Goal: Navigation & Orientation: Find specific page/section

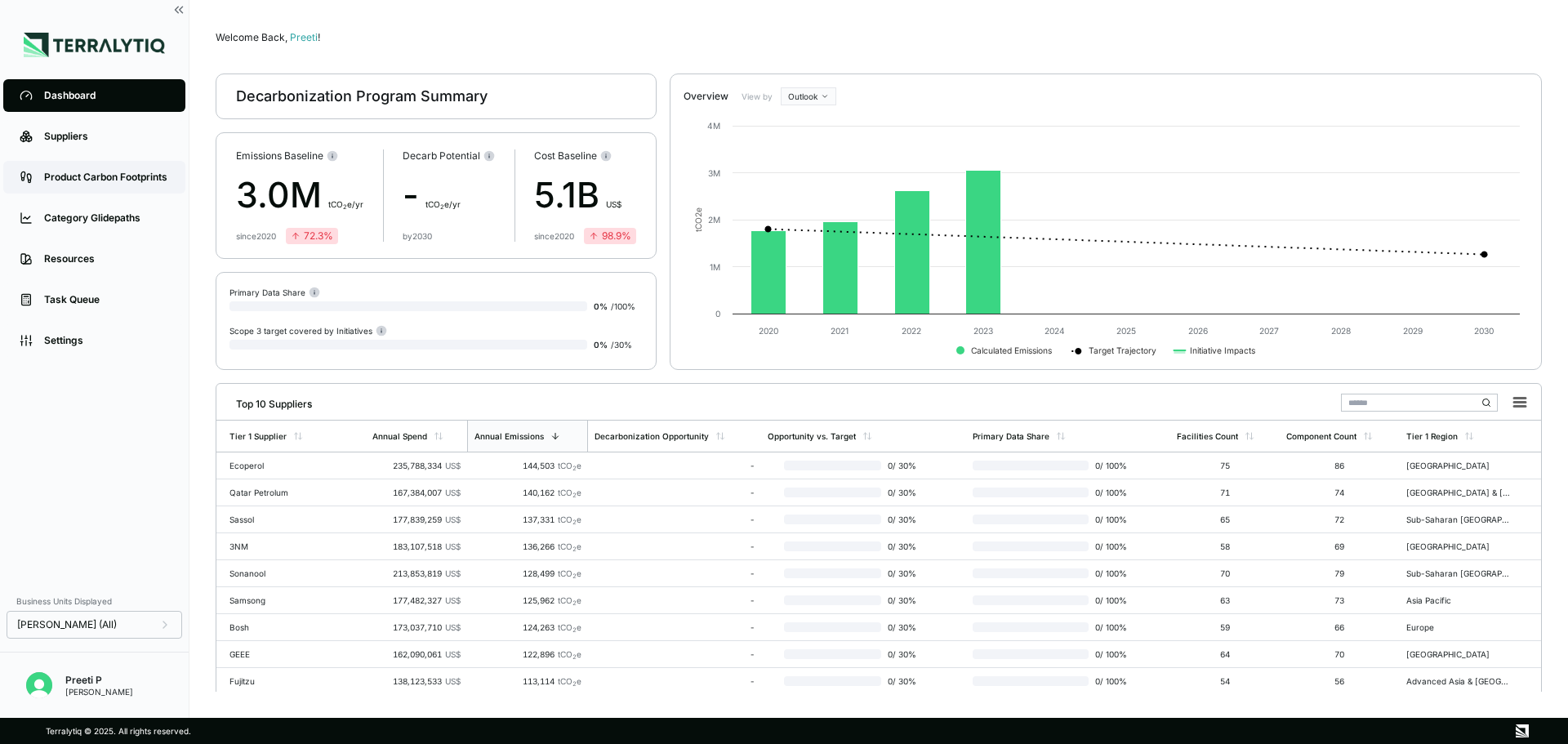
click at [90, 186] on link "Product Carbon Footprints" at bounding box center [94, 176] width 182 height 32
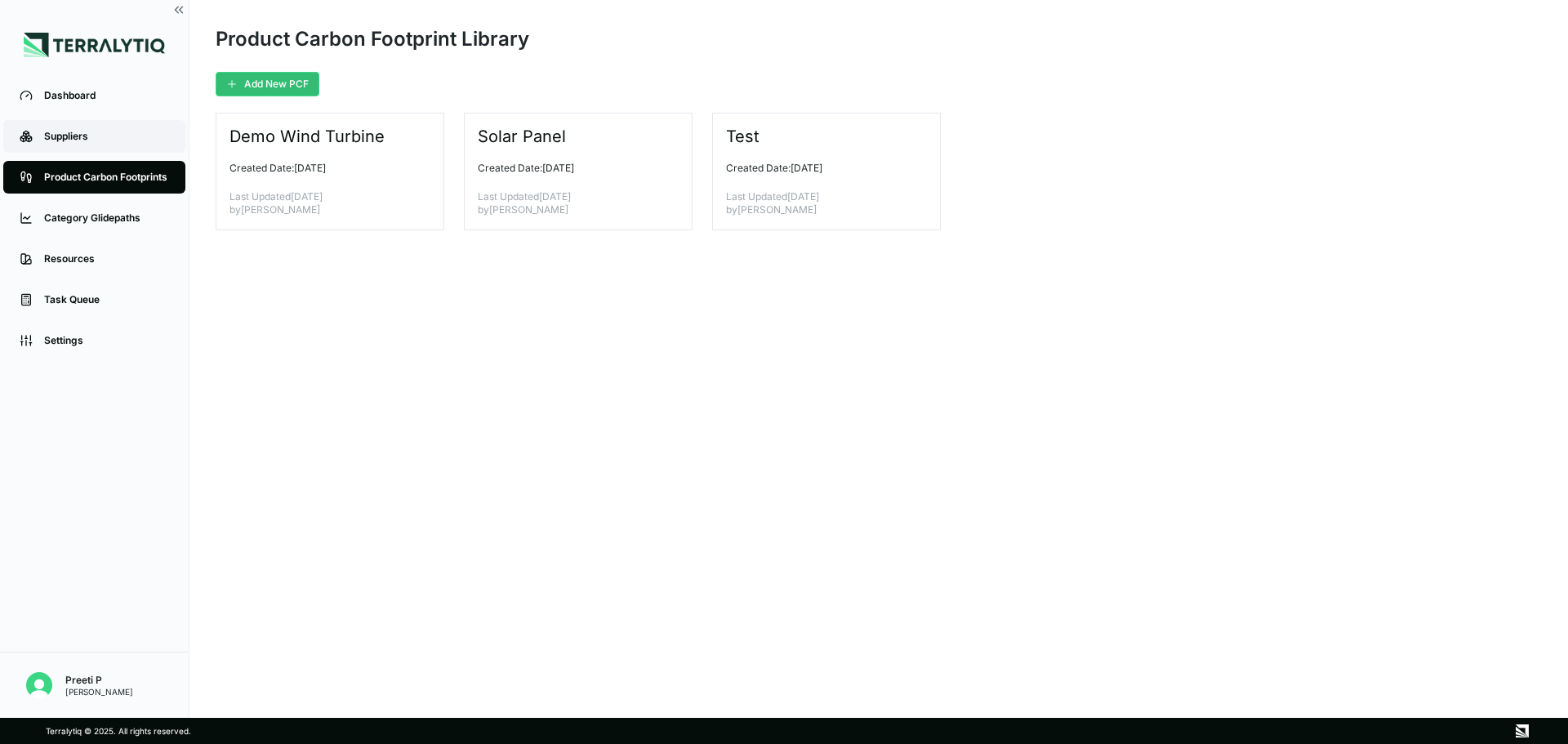
drag, startPoint x: 72, startPoint y: 136, endPoint x: 66, endPoint y: 143, distance: 9.2
click at [71, 137] on div "Suppliers" at bounding box center [106, 137] width 125 height 13
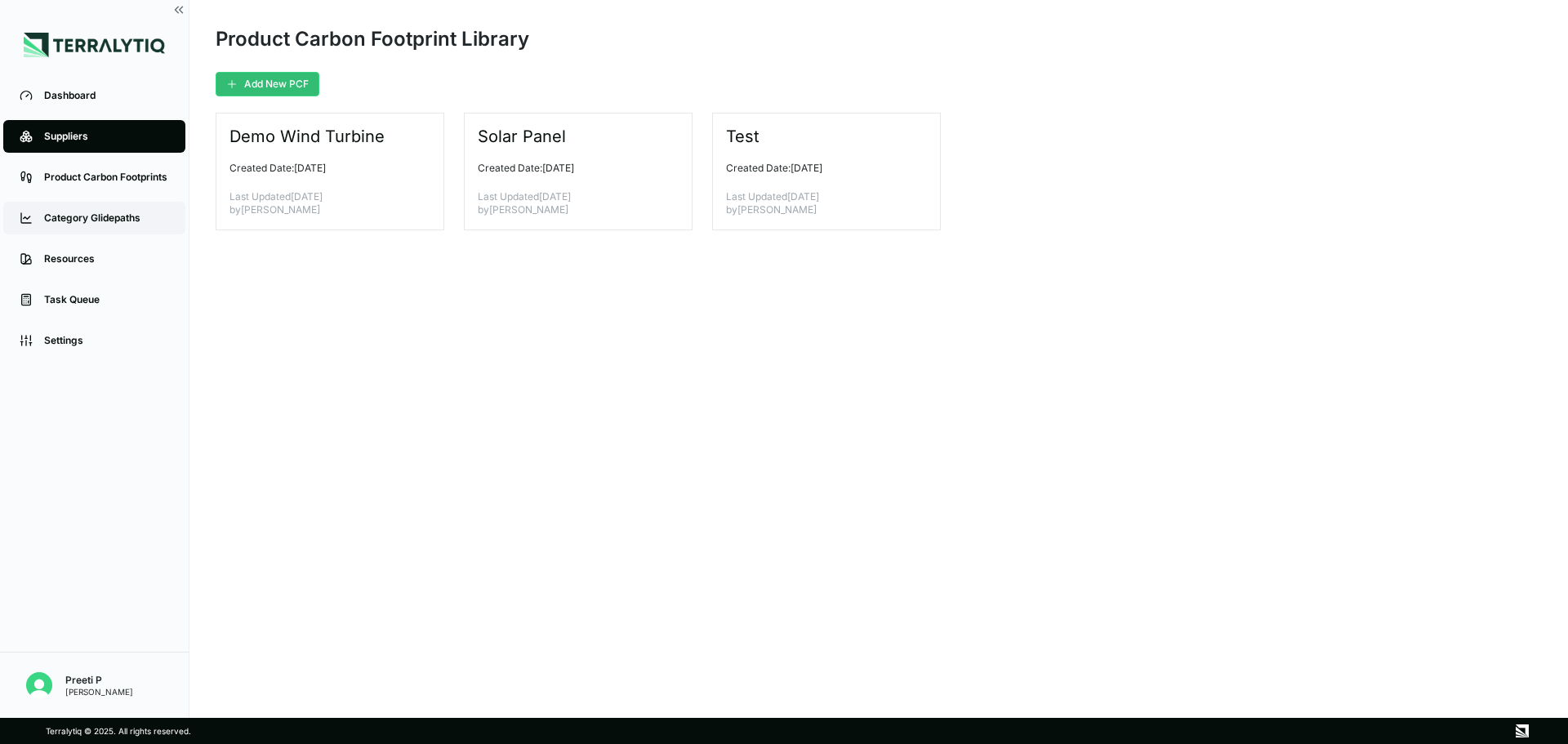
drag, startPoint x: 103, startPoint y: 177, endPoint x: 89, endPoint y: 202, distance: 28.7
click at [102, 178] on div "Product Carbon Footprints" at bounding box center [106, 177] width 125 height 13
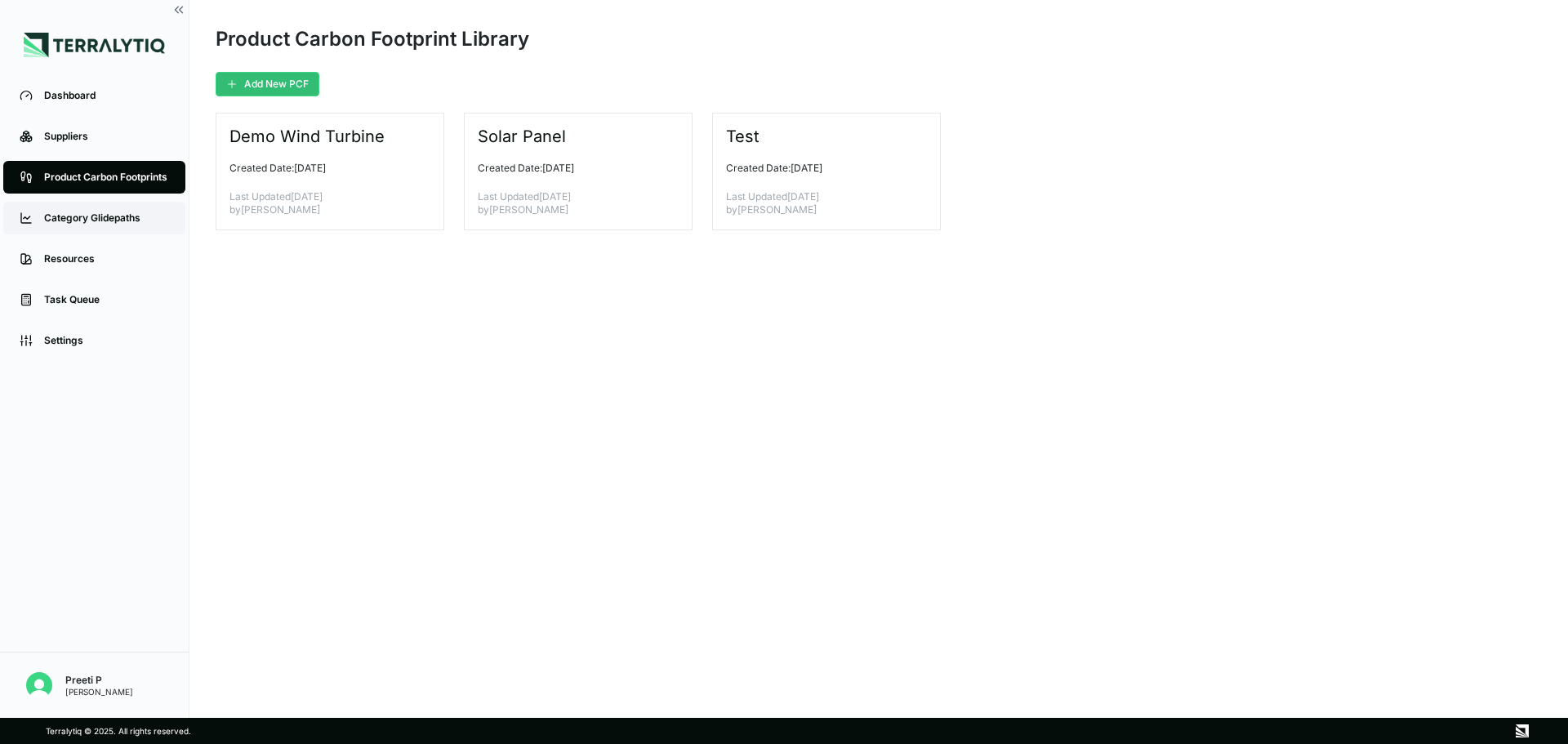
click at [92, 209] on link "Category Glidepaths" at bounding box center [94, 218] width 182 height 32
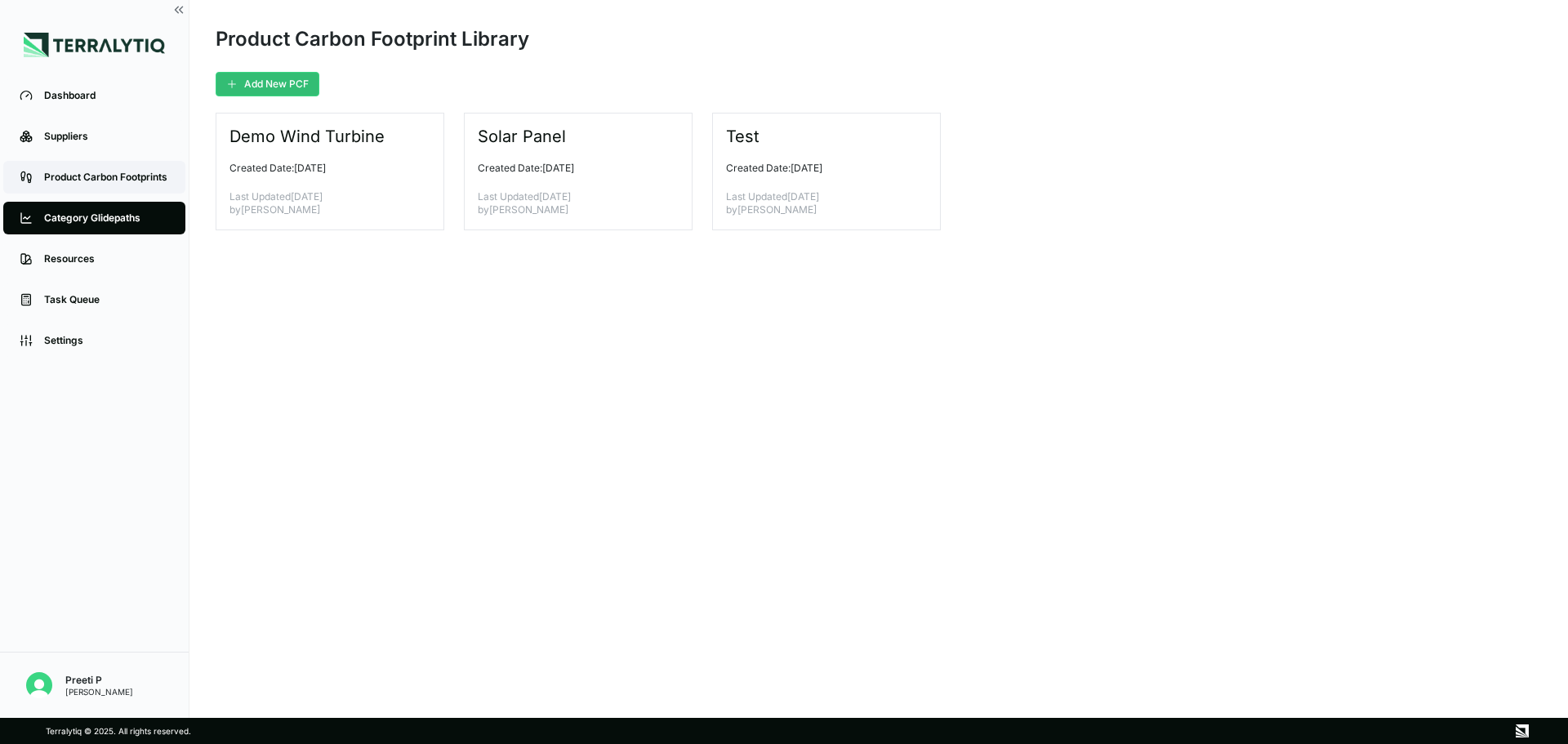
click at [128, 166] on link "Product Carbon Footprints" at bounding box center [94, 176] width 182 height 32
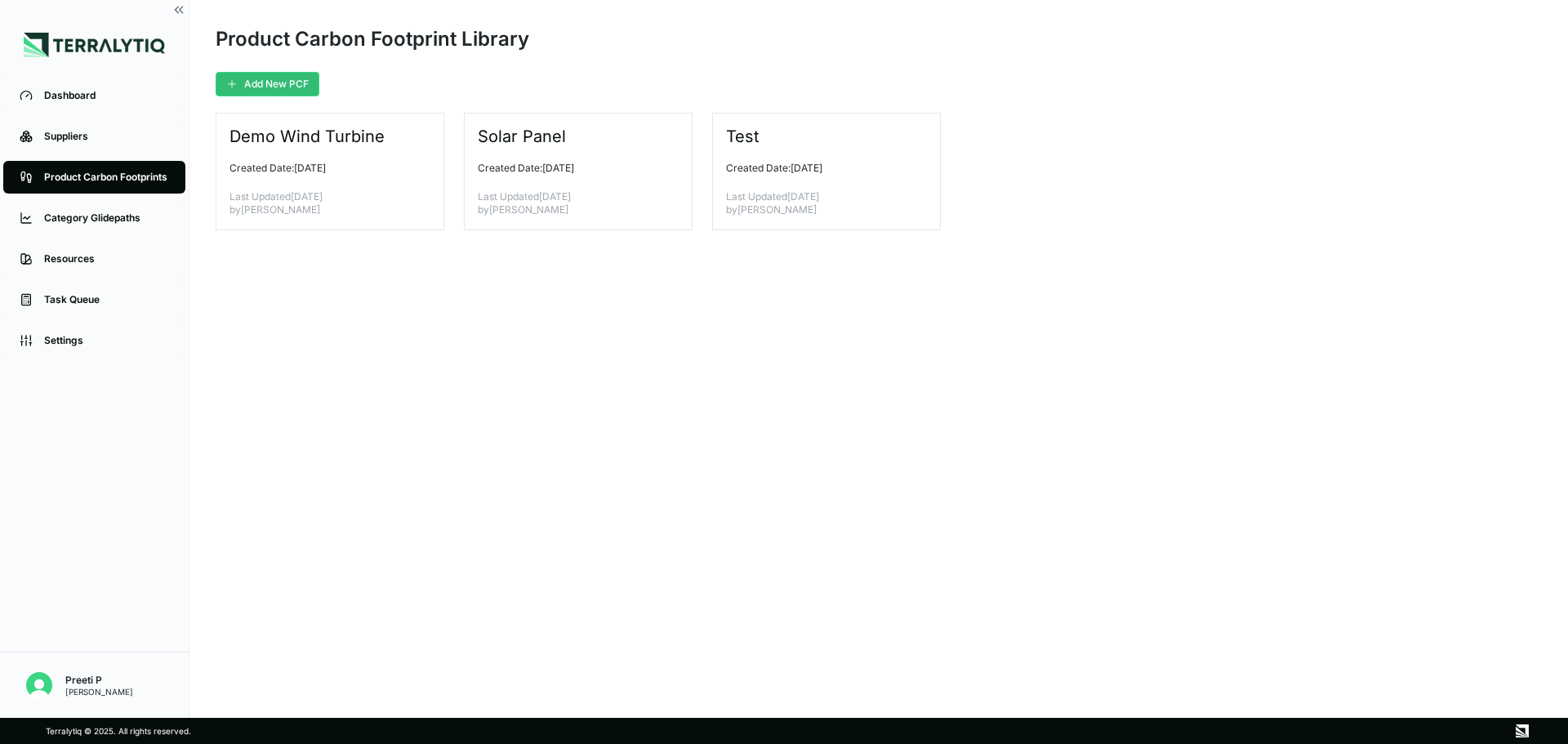
click at [100, 178] on div "Product Carbon Footprints" at bounding box center [106, 177] width 125 height 13
click at [89, 219] on div "Category Glidepaths" at bounding box center [106, 218] width 125 height 13
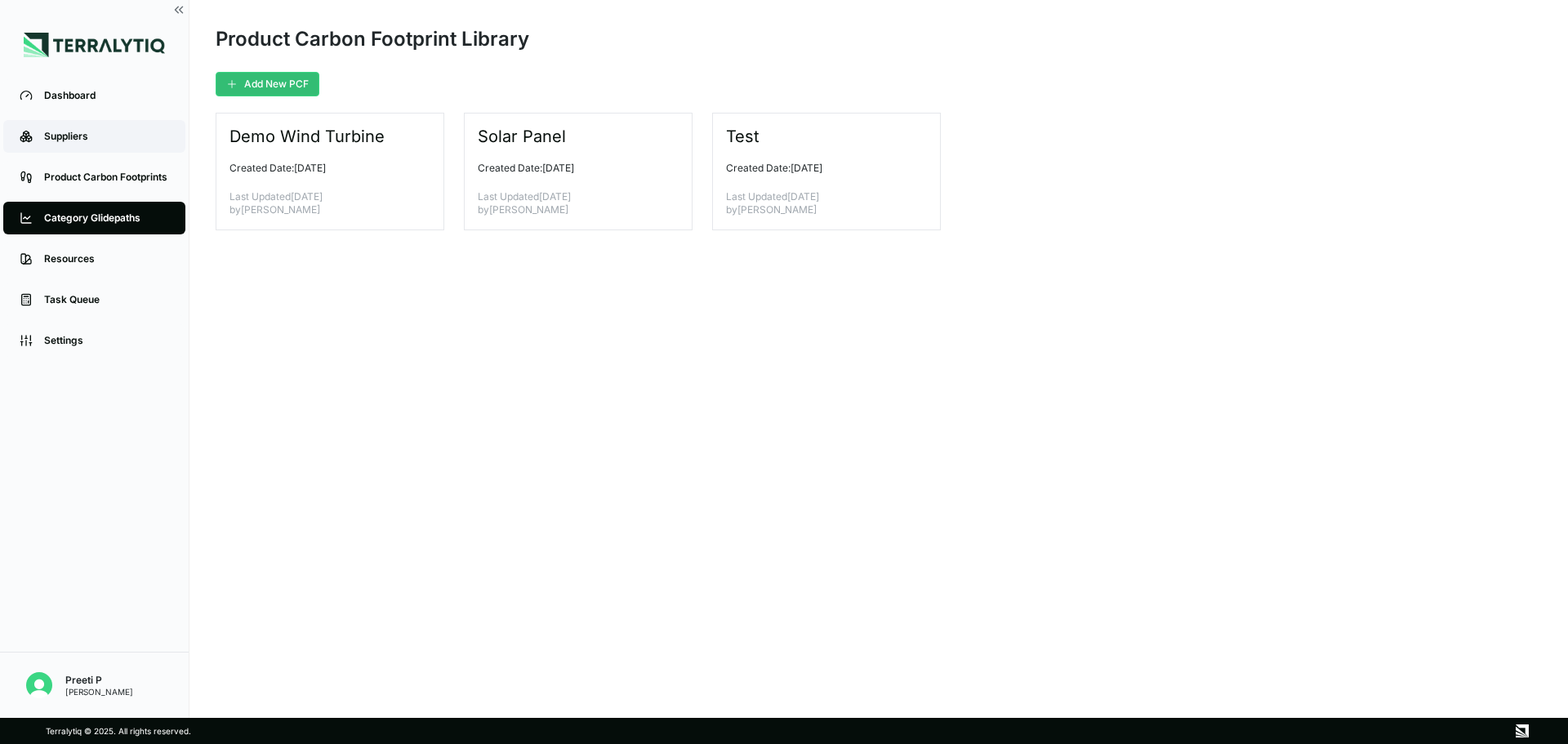
click at [108, 126] on link "Suppliers" at bounding box center [94, 136] width 182 height 32
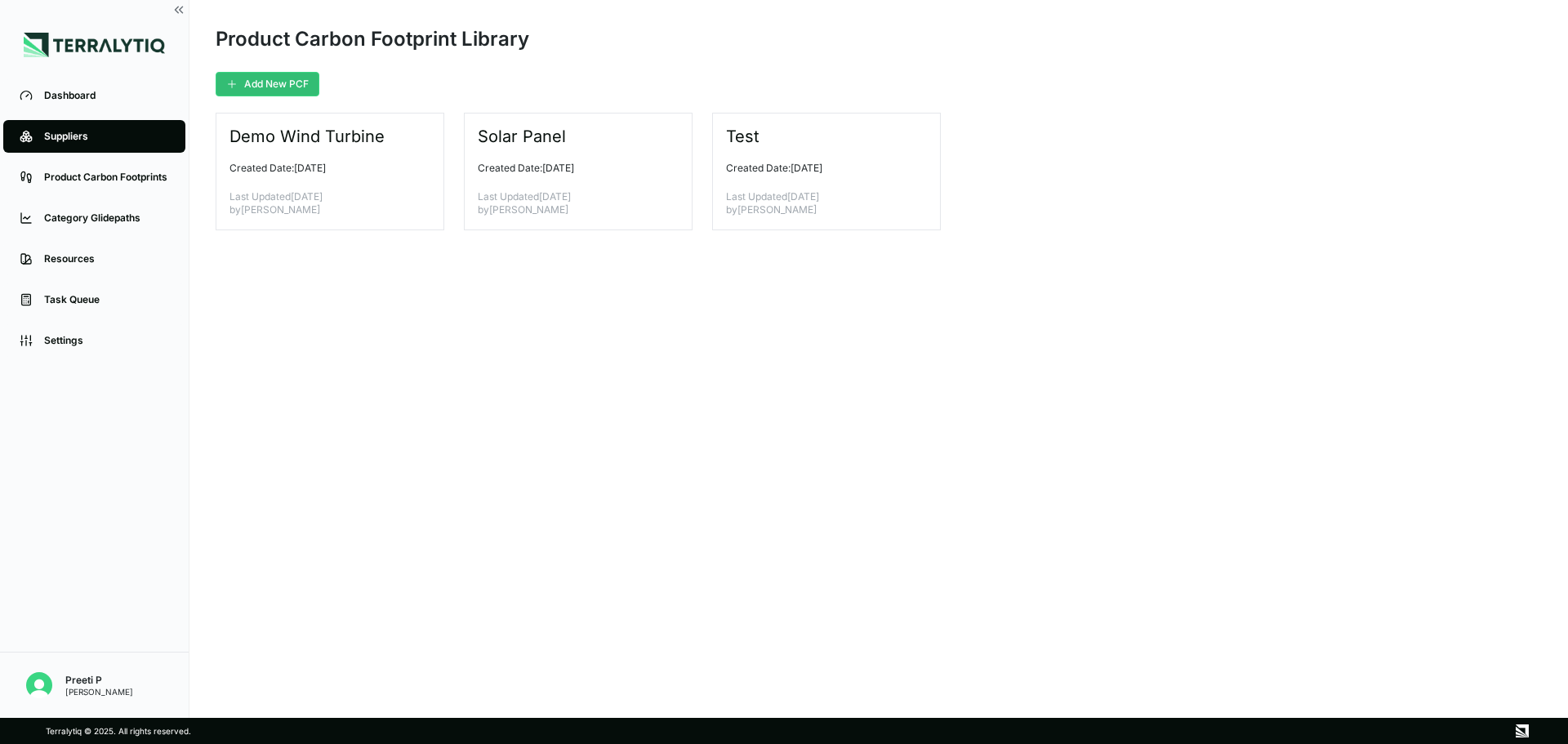
click at [108, 124] on link "Suppliers" at bounding box center [94, 136] width 182 height 32
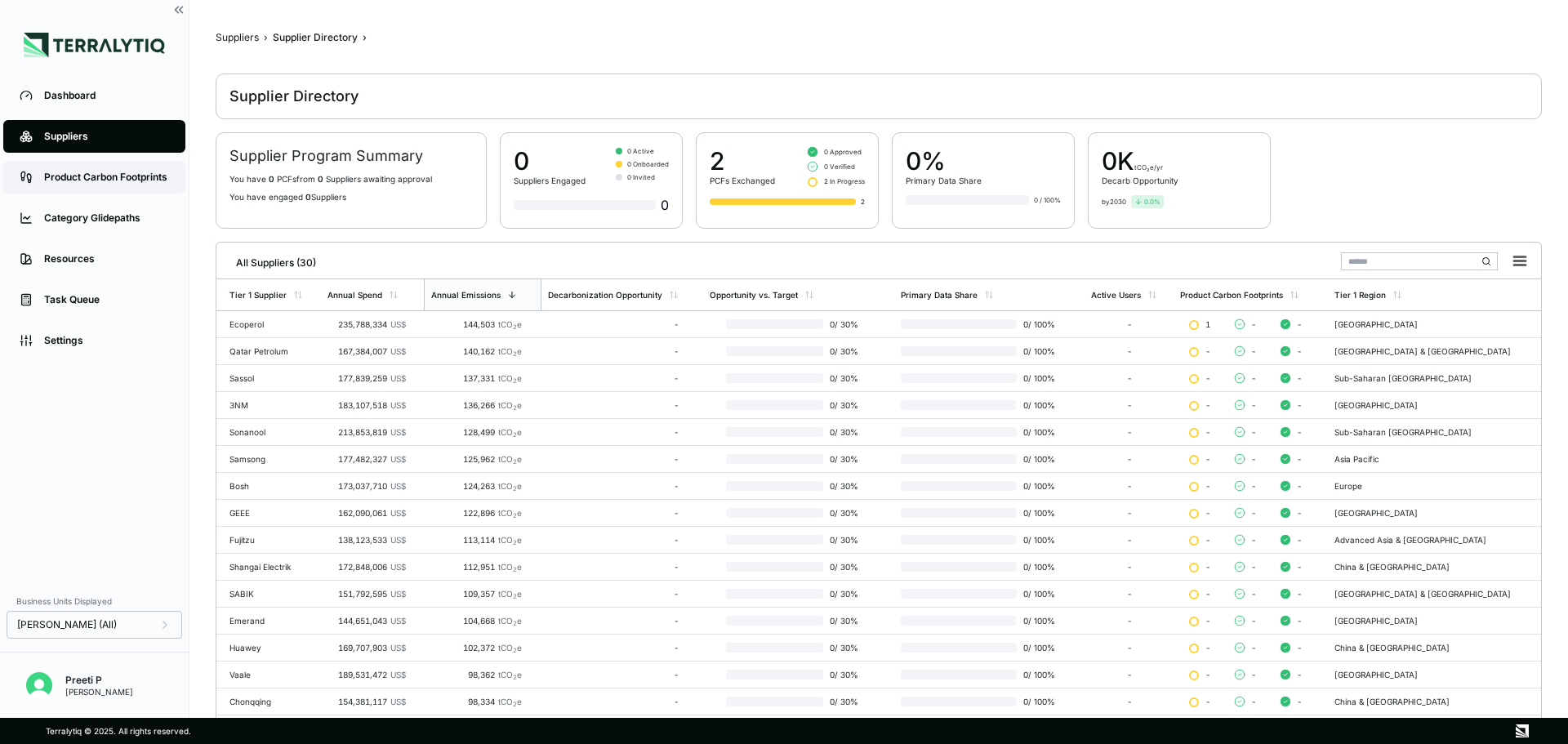
click at [122, 187] on link "Product Carbon Footprints" at bounding box center [94, 176] width 182 height 32
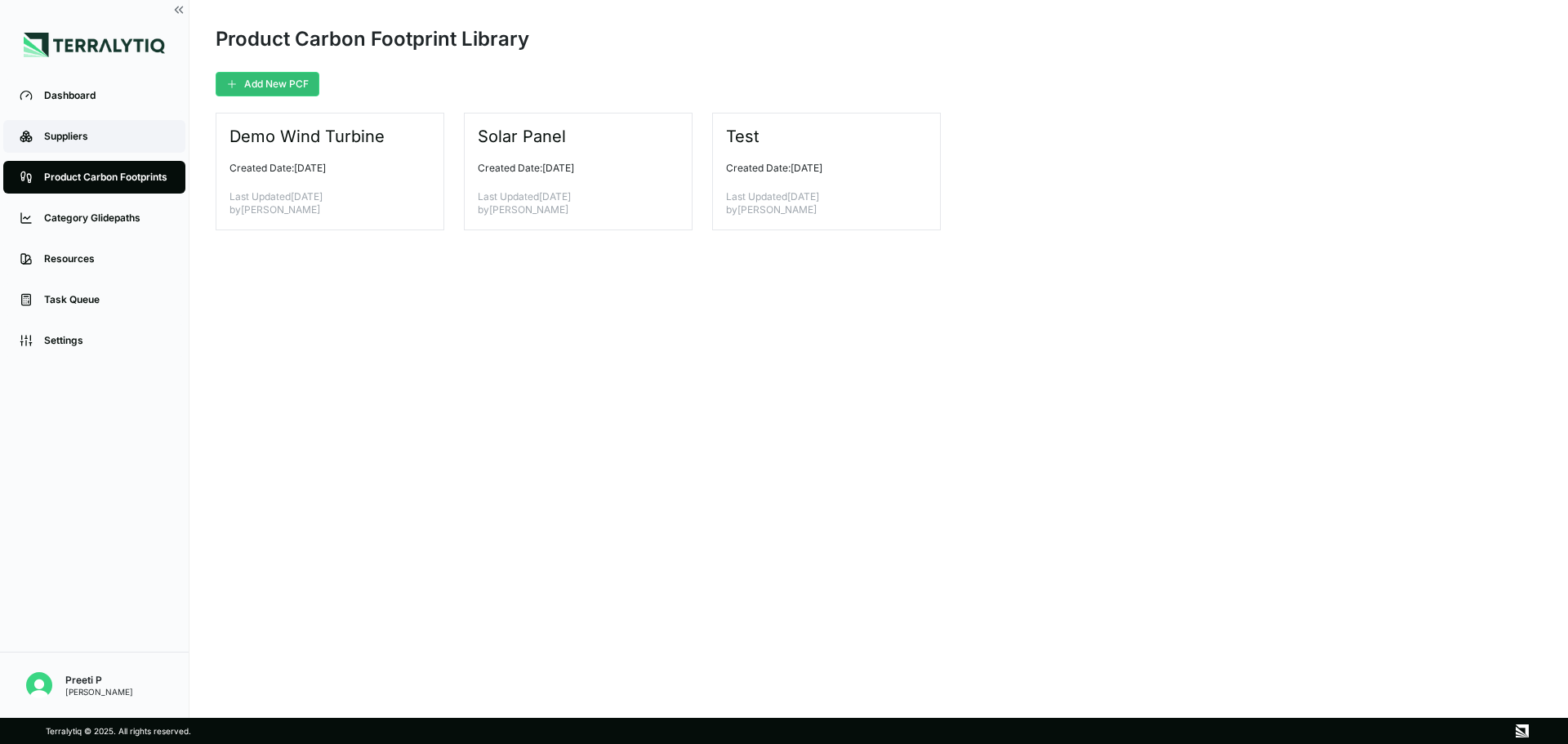
click at [121, 142] on div "Suppliers" at bounding box center [106, 137] width 125 height 13
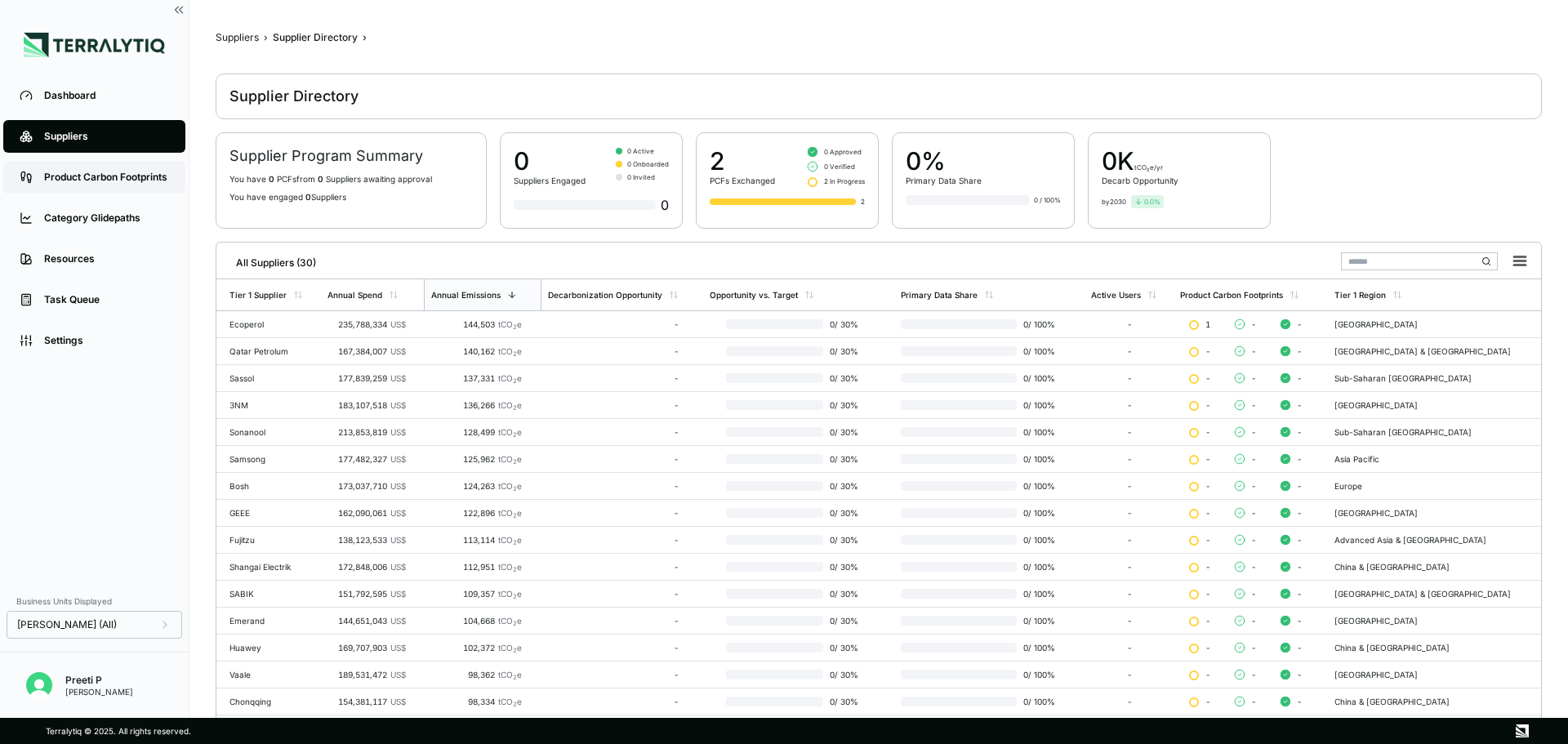
click at [51, 166] on link "Product Carbon Footprints" at bounding box center [94, 176] width 182 height 32
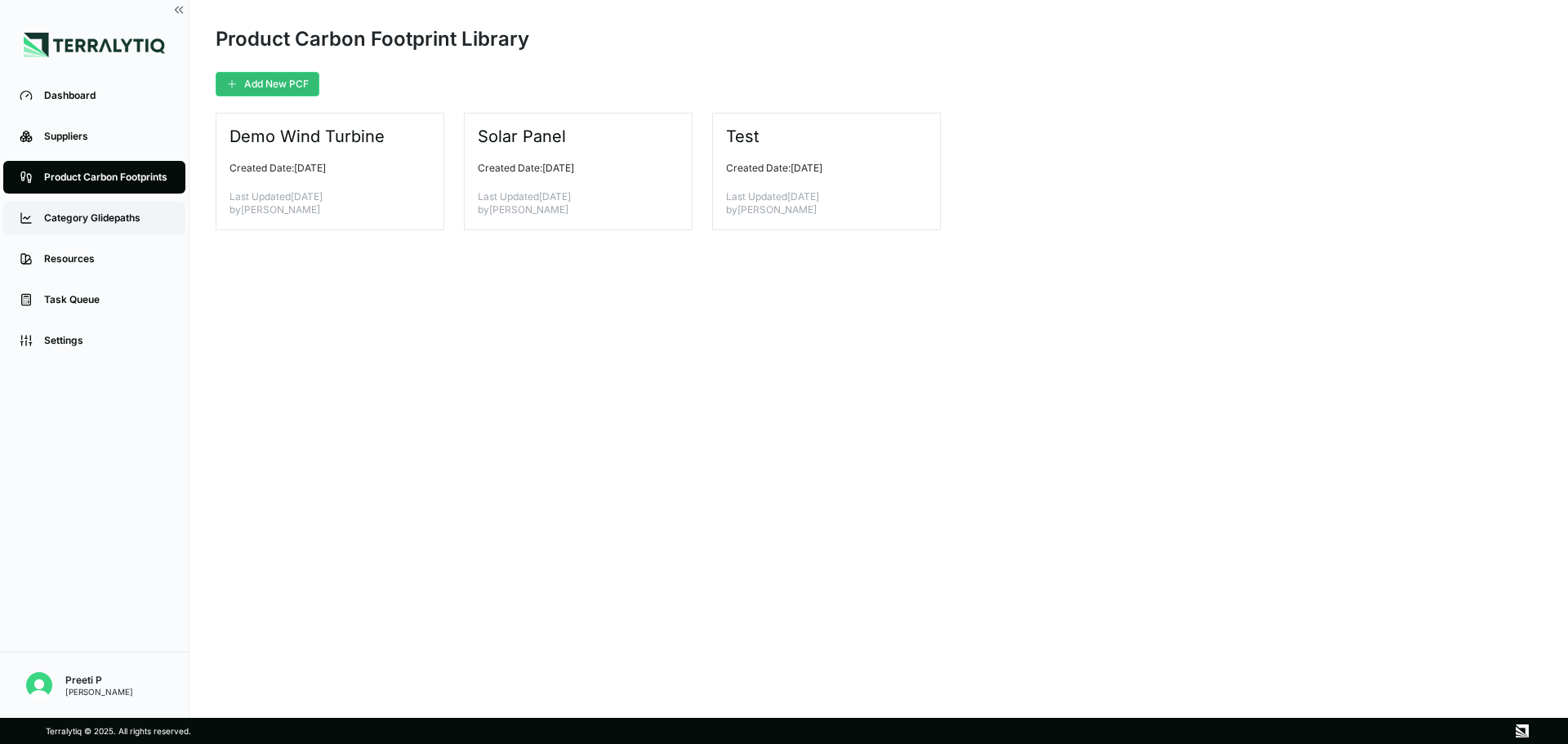
click at [128, 222] on div "Category Glidepaths" at bounding box center [106, 218] width 125 height 13
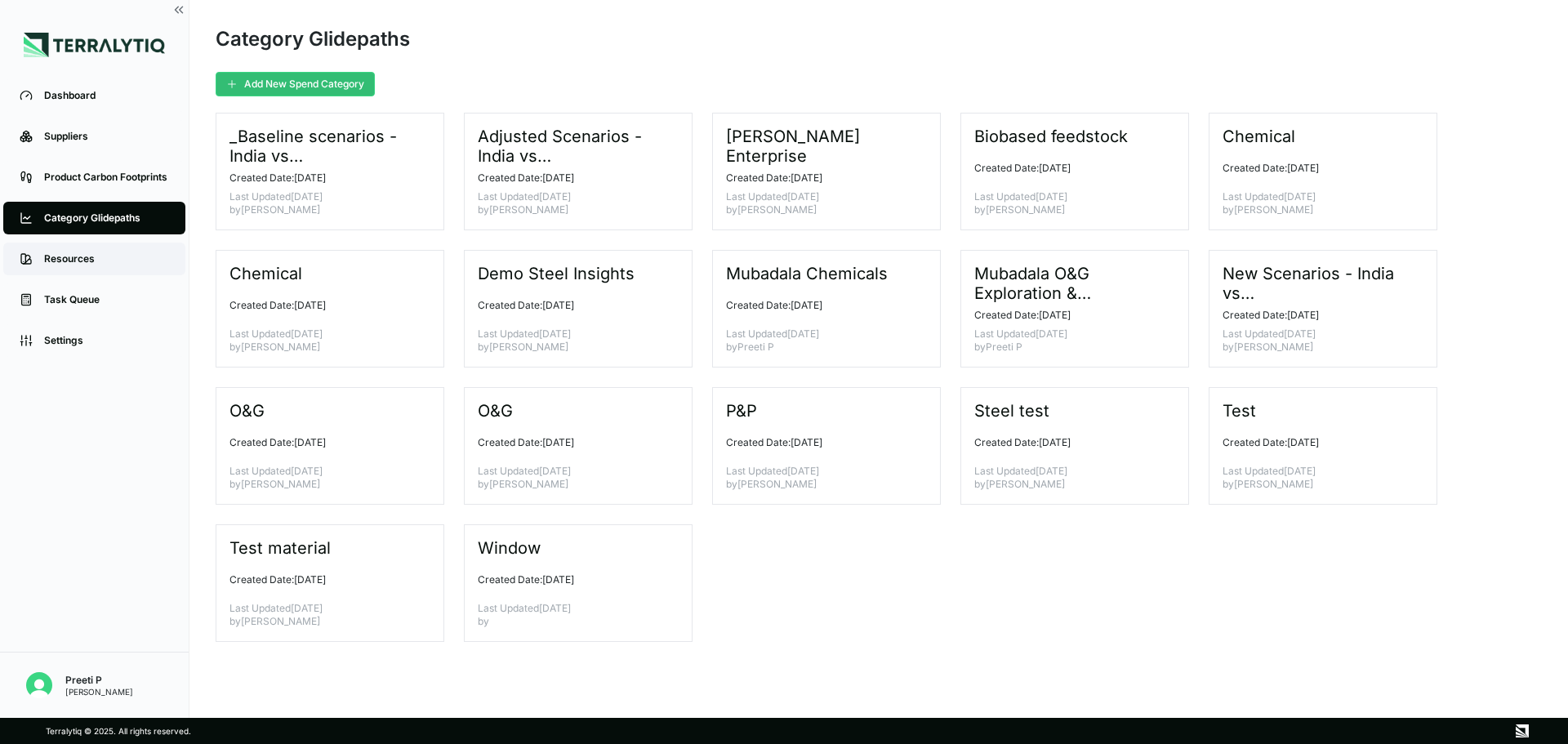
click at [119, 268] on link "Resources" at bounding box center [94, 258] width 182 height 32
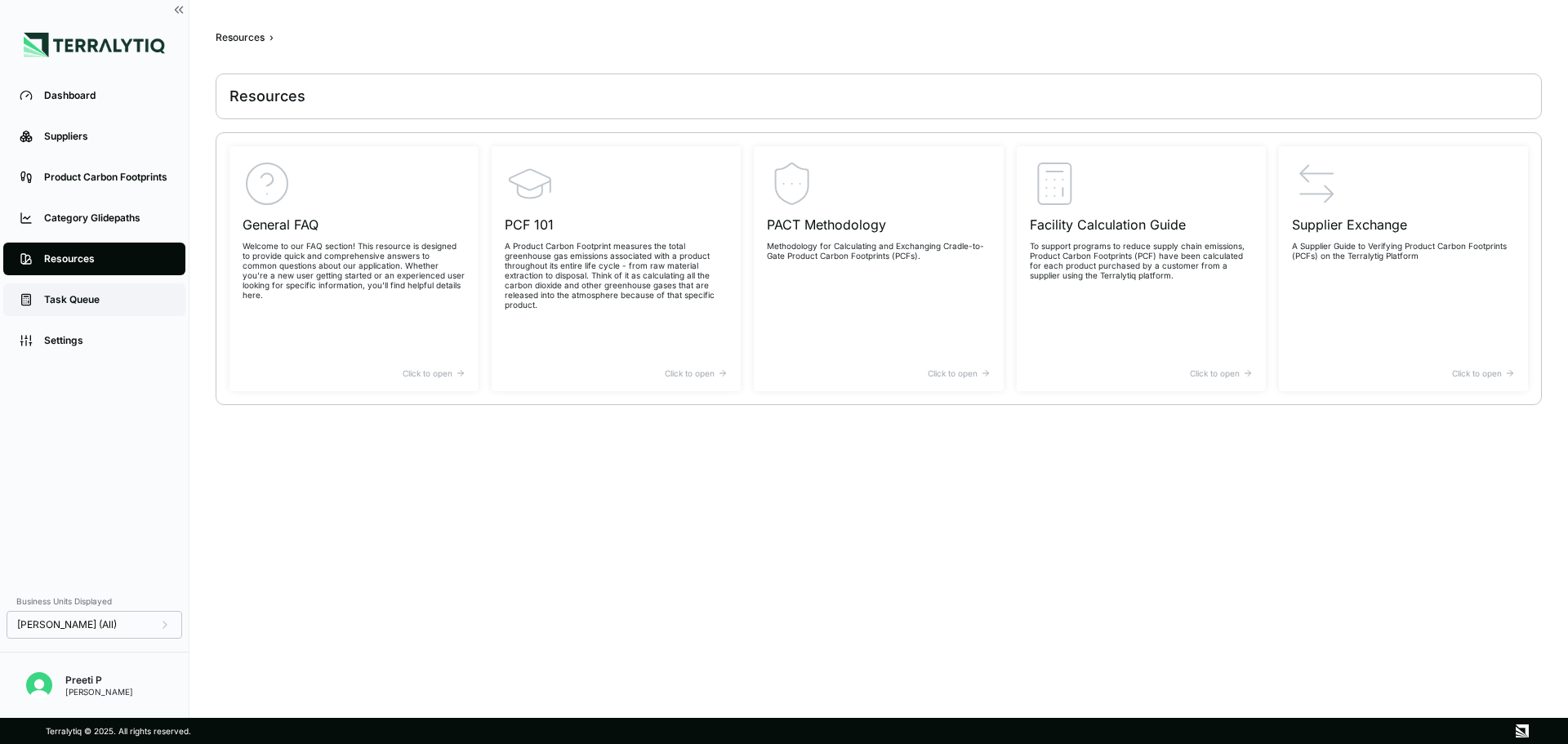
click at [111, 292] on link "Task Queue" at bounding box center [94, 299] width 182 height 32
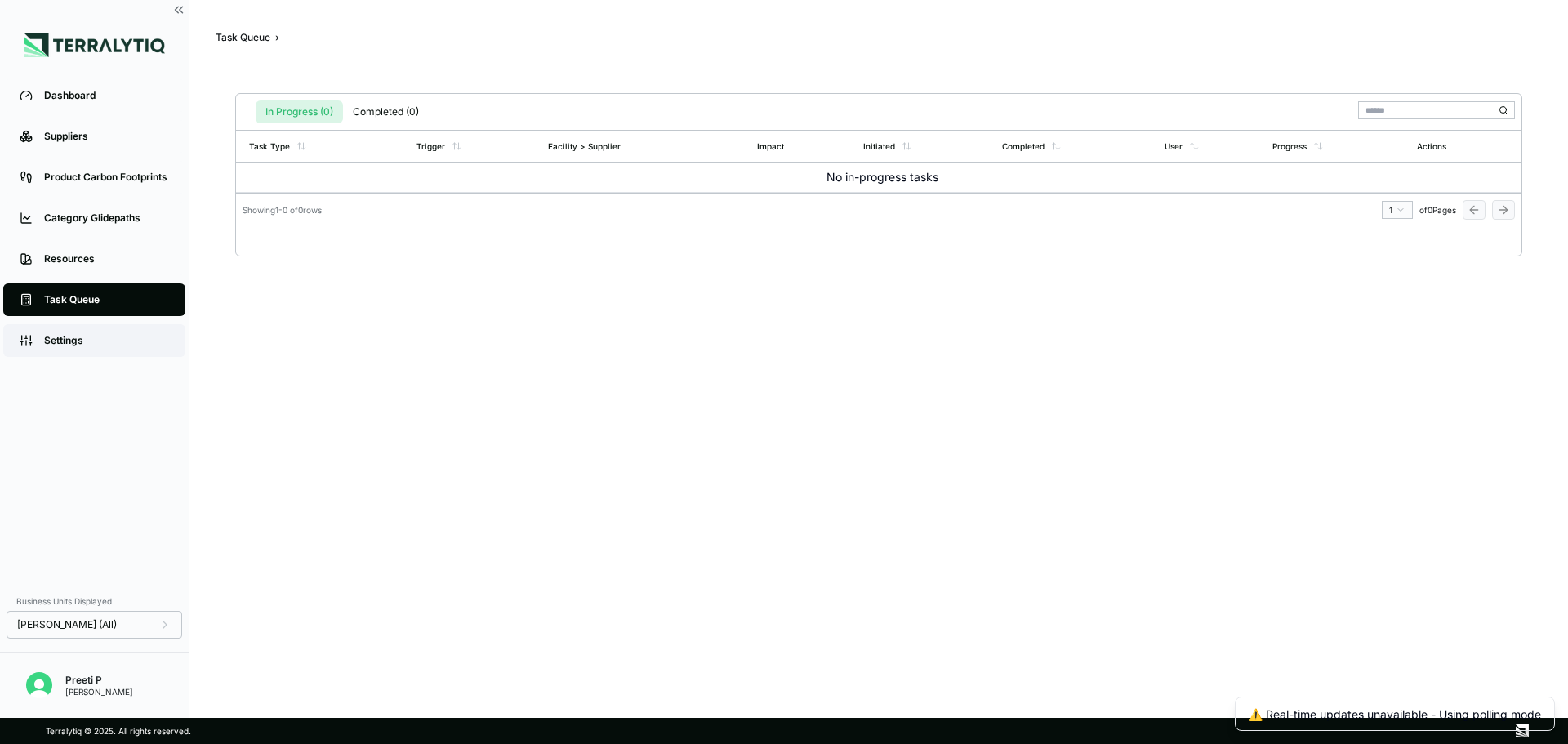
click at [100, 338] on div "Settings" at bounding box center [106, 341] width 125 height 13
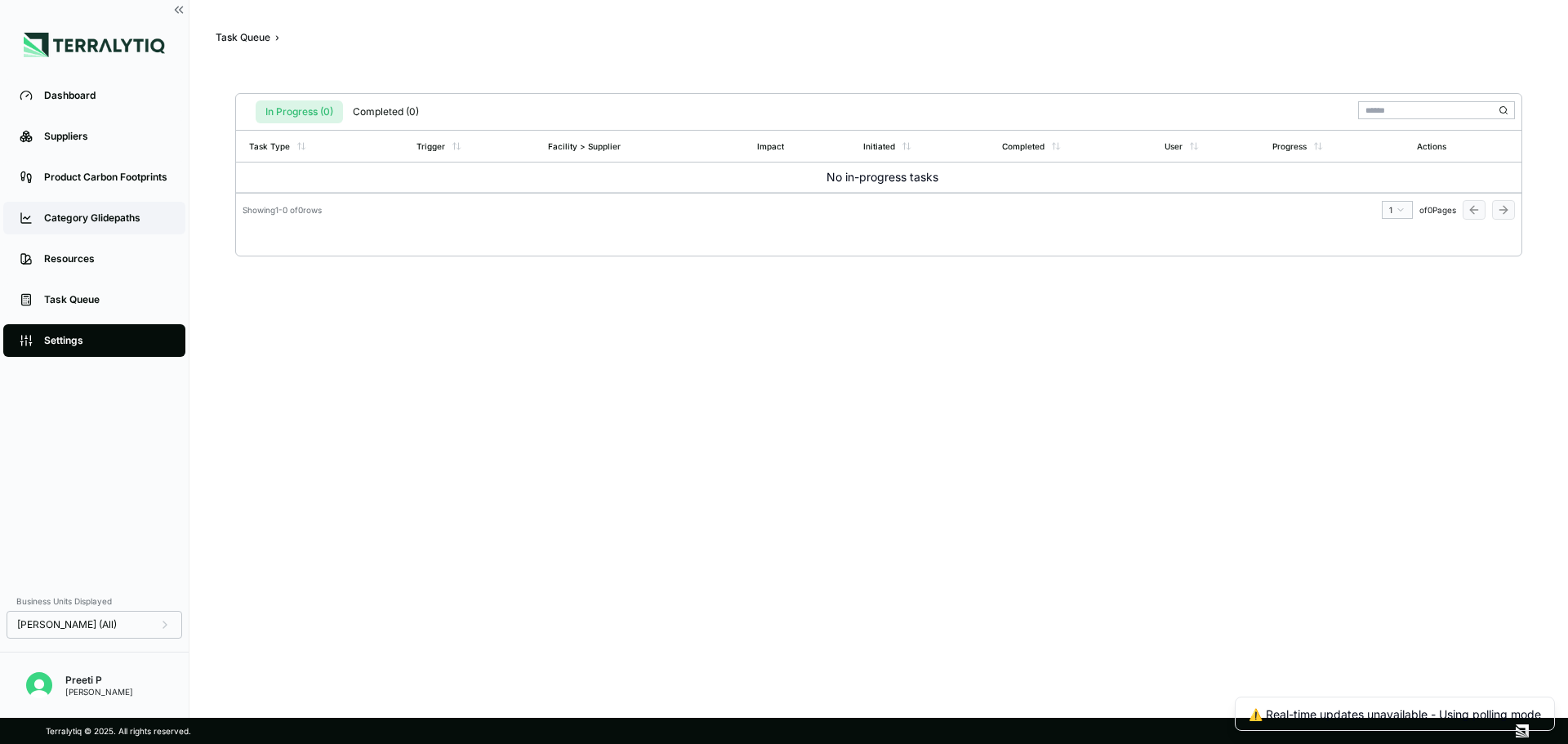
click at [105, 223] on div "Category Glidepaths" at bounding box center [106, 218] width 125 height 13
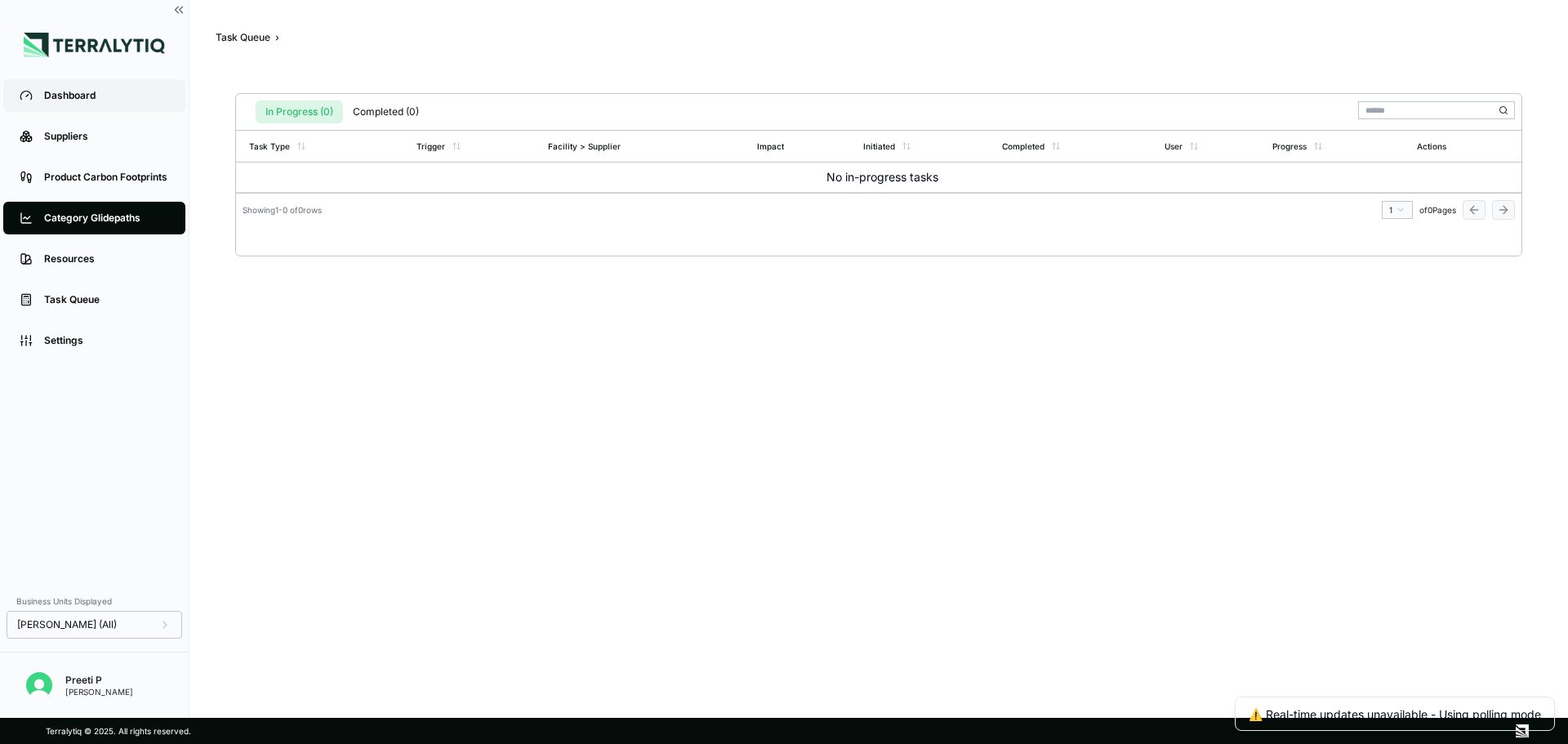
click at [91, 82] on link "Dashboard" at bounding box center [94, 95] width 182 height 32
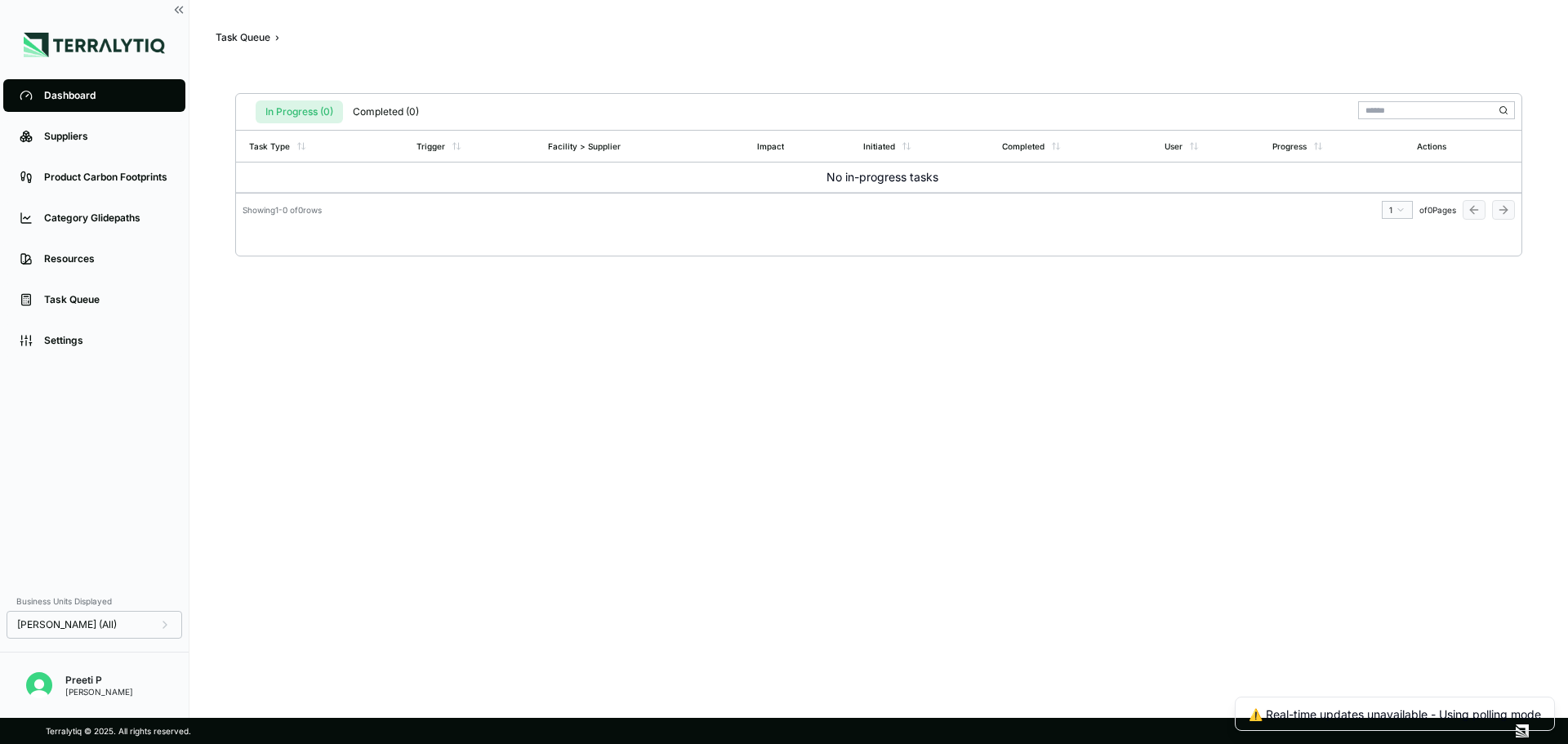
click at [112, 98] on div "Dashboard" at bounding box center [106, 96] width 125 height 13
click at [122, 133] on div "Suppliers" at bounding box center [106, 137] width 125 height 13
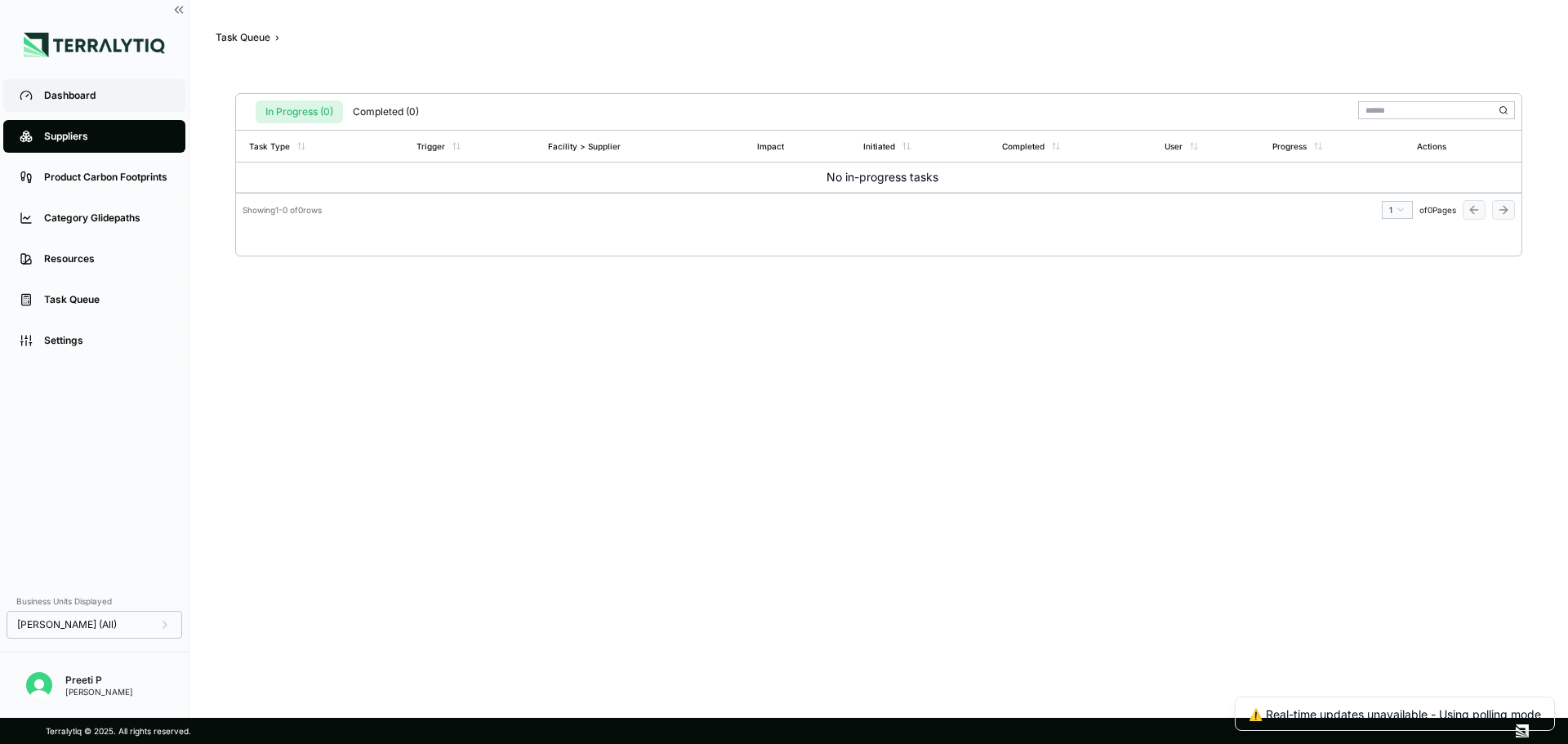
click at [154, 89] on link "Dashboard" at bounding box center [94, 95] width 182 height 32
